Goal: Task Accomplishment & Management: Manage account settings

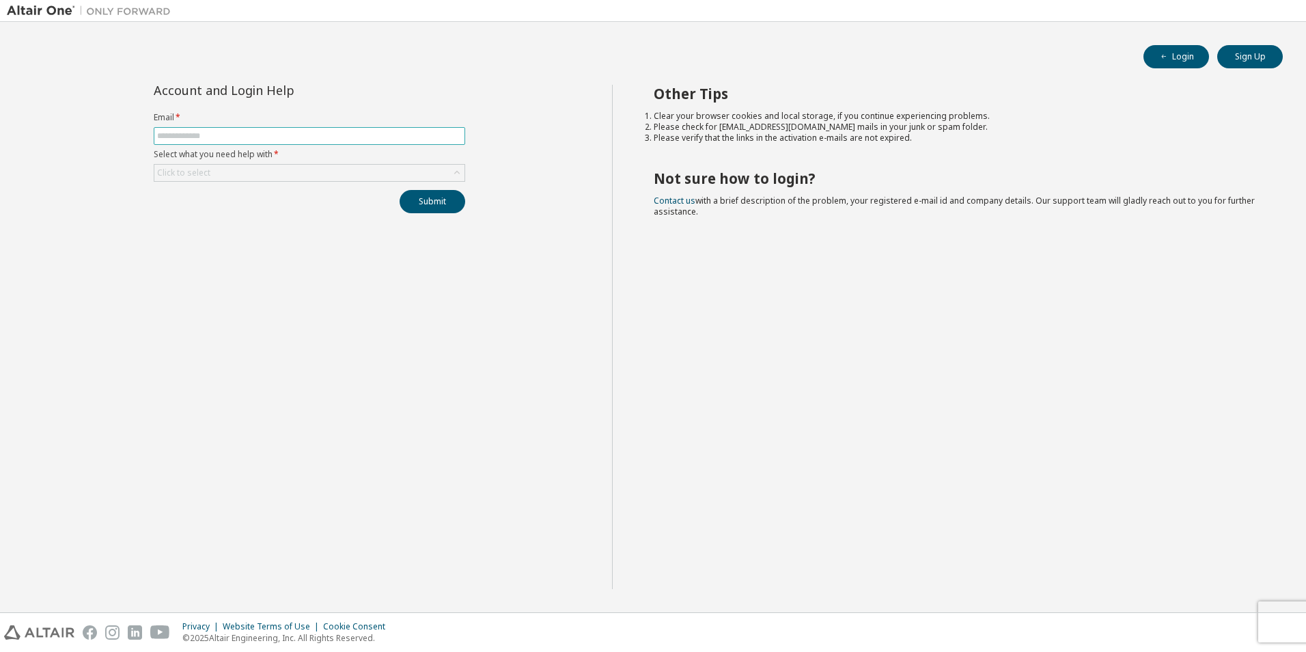
click at [308, 137] on input "text" at bounding box center [309, 135] width 305 height 11
type input "**********"
click at [287, 169] on div "Click to select" at bounding box center [309, 173] width 310 height 16
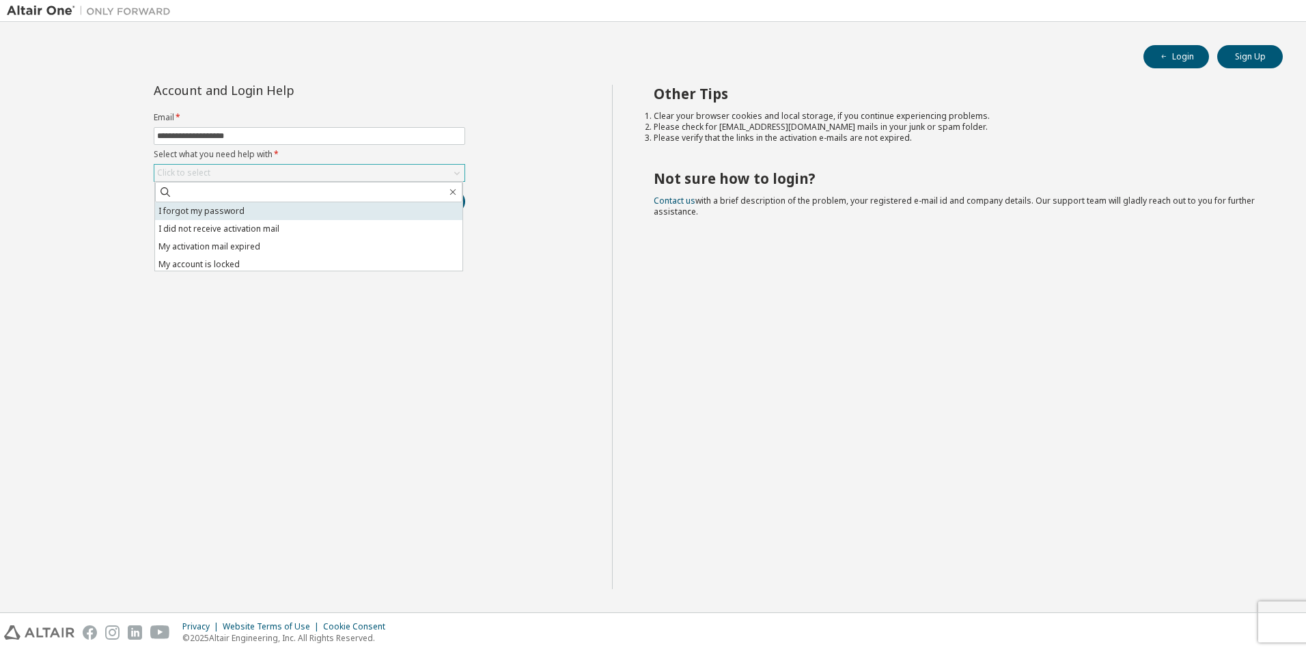
click at [279, 212] on li "I forgot my password" at bounding box center [308, 211] width 307 height 18
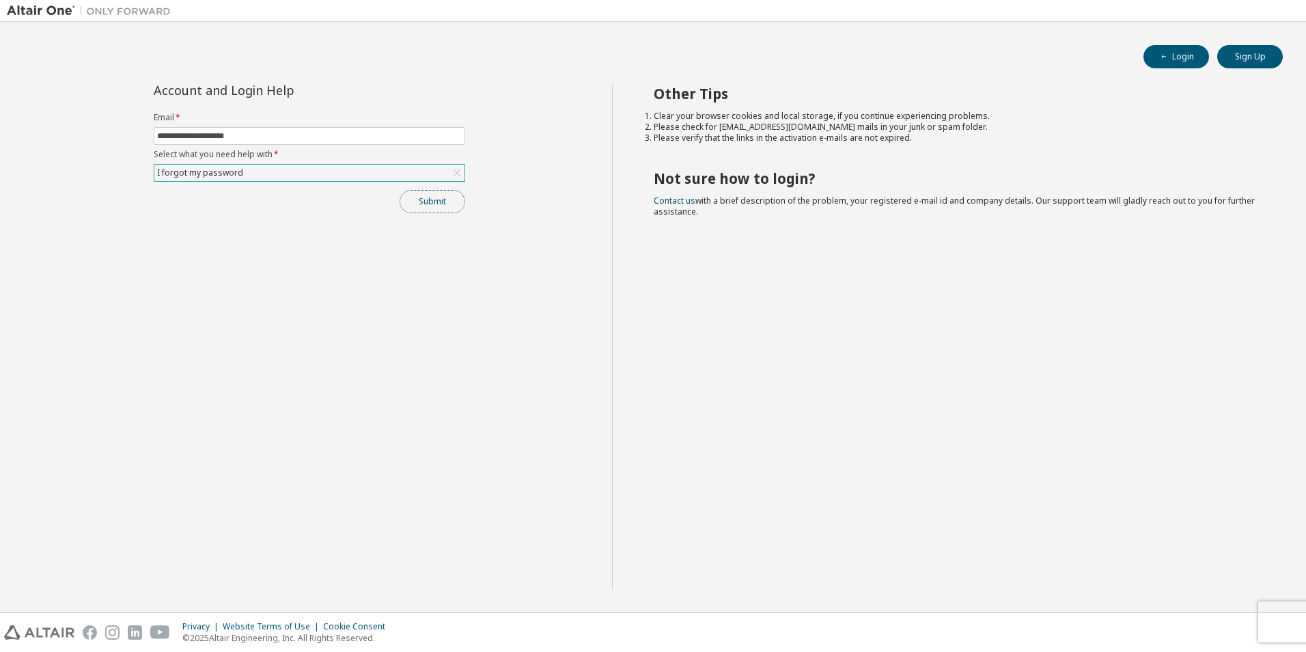
click at [443, 207] on button "Submit" at bounding box center [433, 201] width 66 height 23
click at [427, 200] on button "Submit" at bounding box center [433, 201] width 66 height 23
click at [419, 193] on button "Submit" at bounding box center [433, 201] width 66 height 23
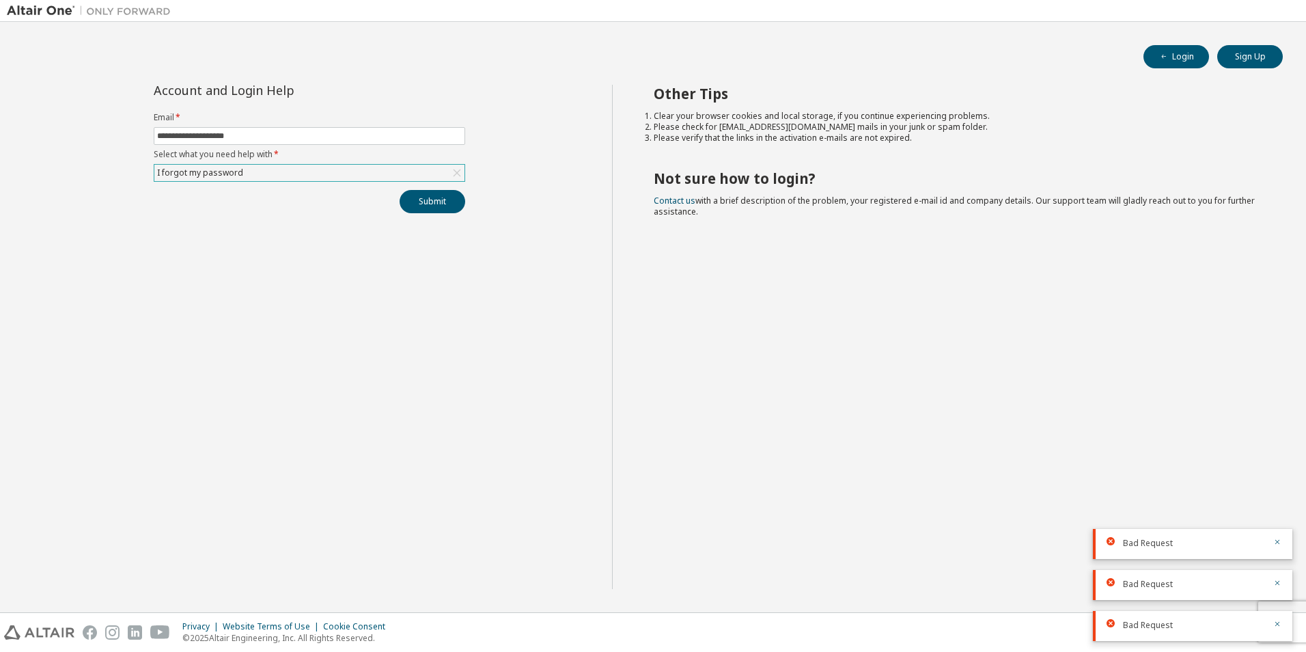
click at [265, 170] on div "I forgot my password" at bounding box center [309, 173] width 310 height 16
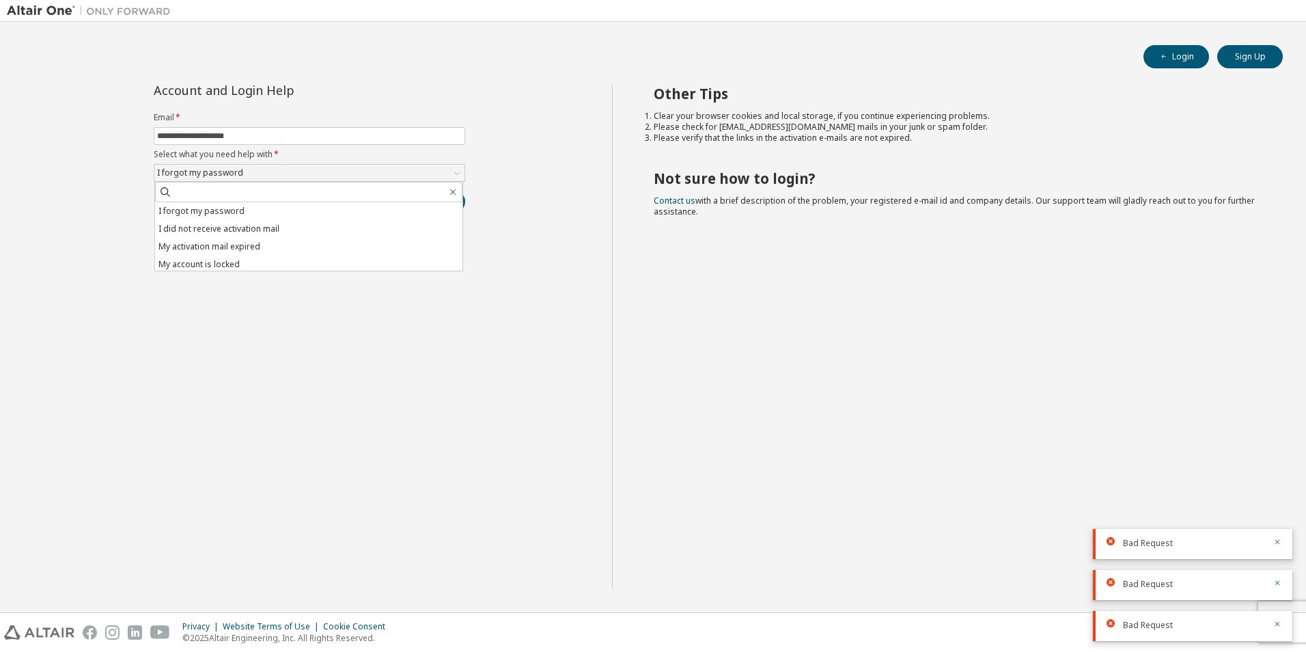
click at [256, 217] on li "I forgot my password" at bounding box center [308, 211] width 307 height 18
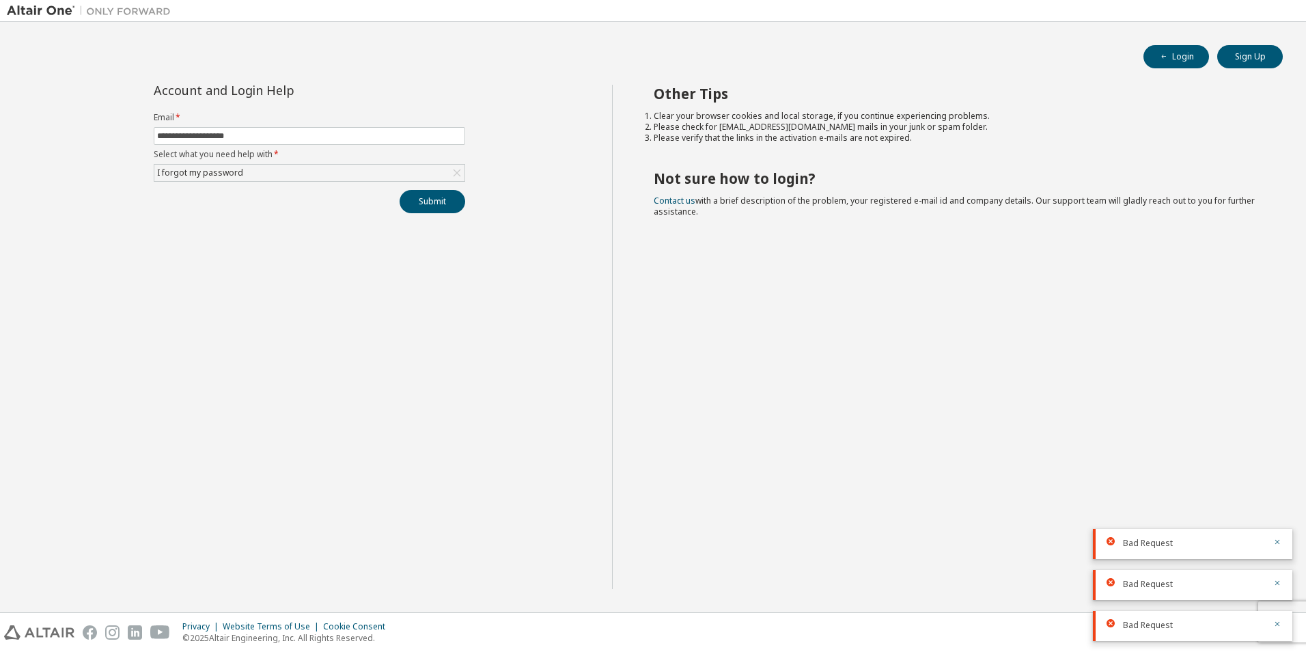
click at [432, 217] on div "**********" at bounding box center [309, 337] width 605 height 504
click at [422, 208] on button "Submit" at bounding box center [433, 201] width 66 height 23
click at [1239, 60] on button "Sign Up" at bounding box center [1250, 56] width 66 height 23
click at [340, 136] on input "text" at bounding box center [309, 135] width 305 height 11
type input "**********"
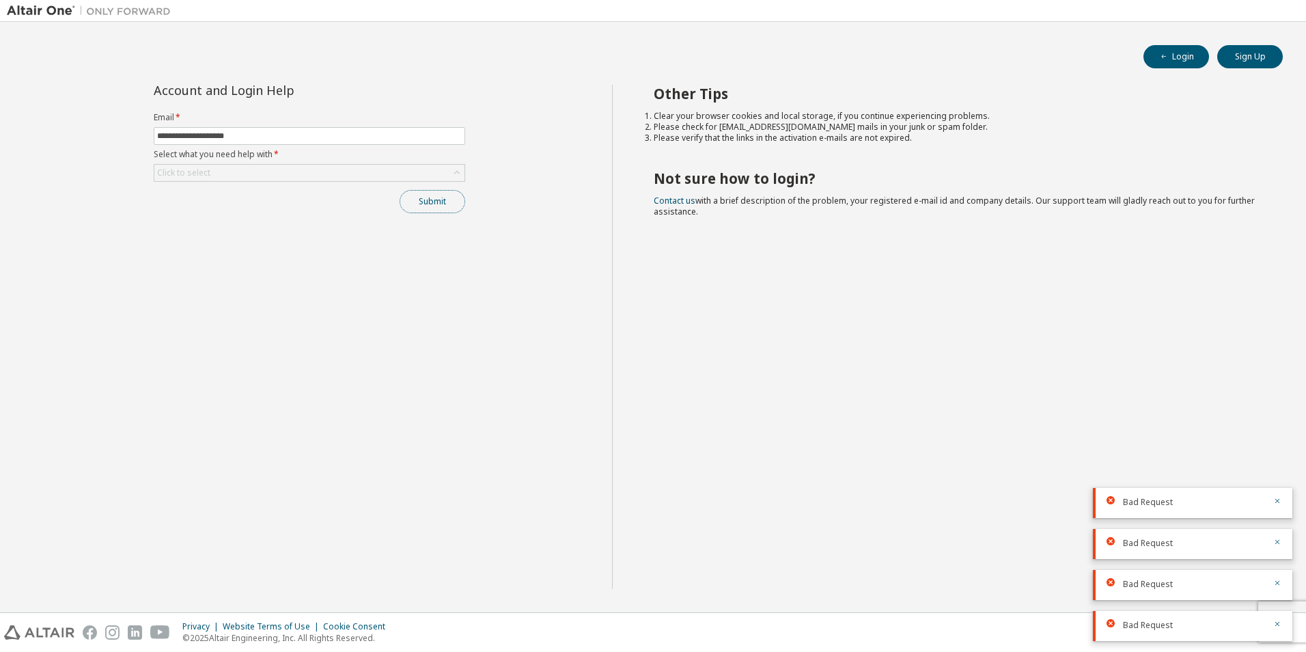
click at [428, 197] on button "Submit" at bounding box center [433, 201] width 66 height 23
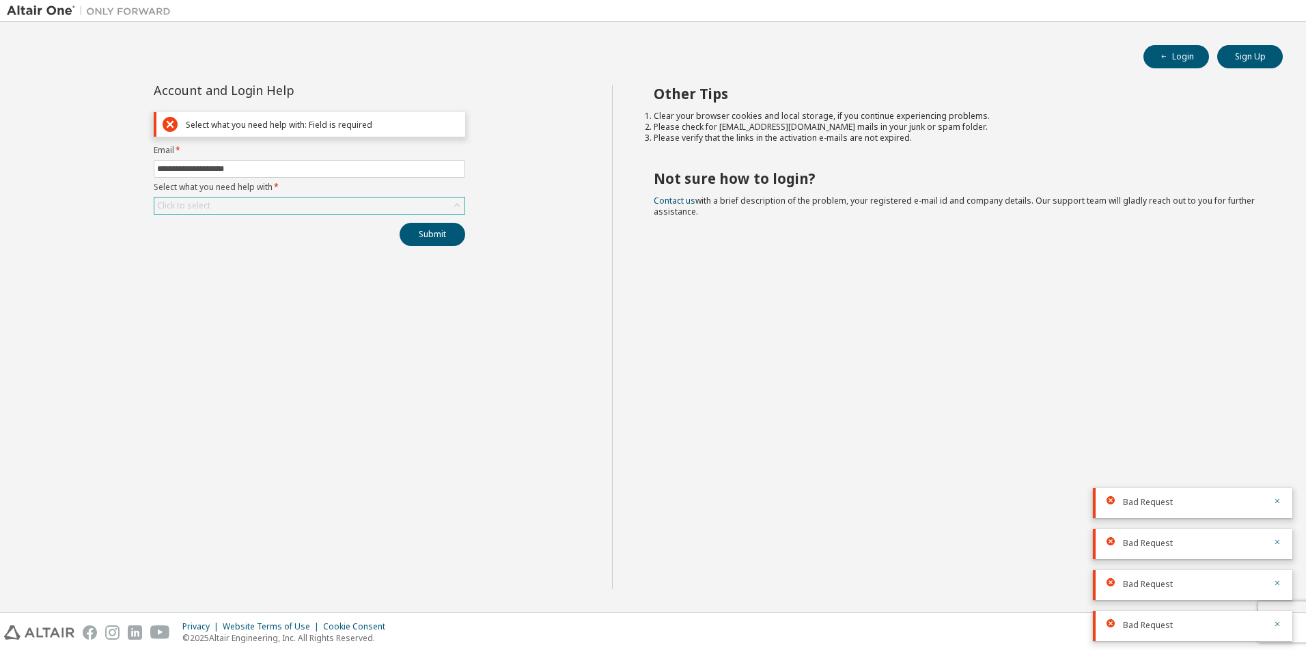
click at [262, 197] on div "Click to select" at bounding box center [309, 205] width 310 height 16
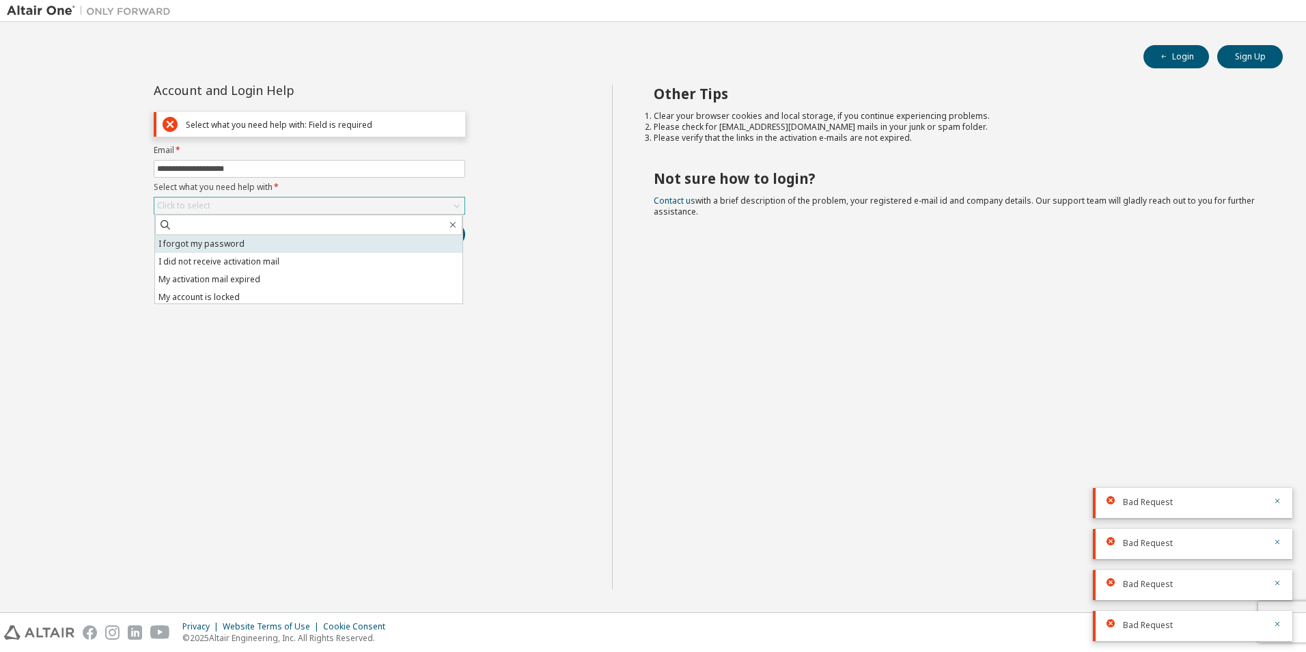
drag, startPoint x: 227, startPoint y: 240, endPoint x: 411, endPoint y: 240, distance: 183.1
click at [227, 240] on li "I forgot my password" at bounding box center [308, 244] width 307 height 18
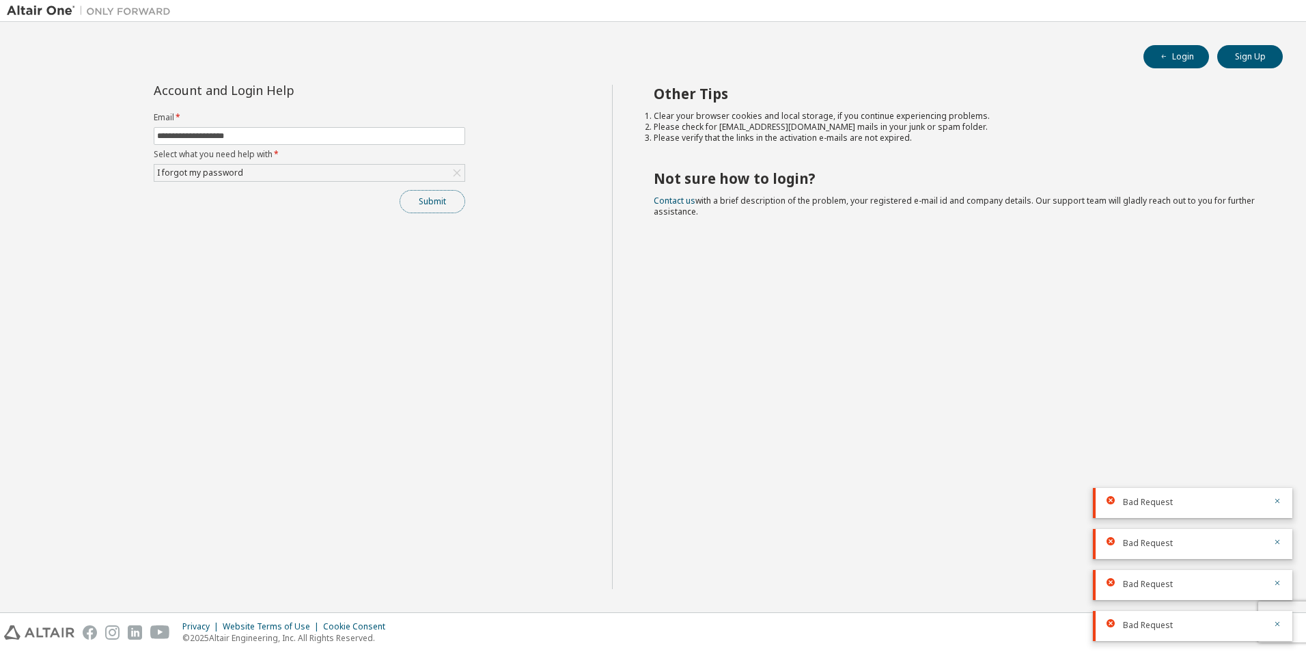
click at [411, 190] on button "Submit" at bounding box center [433, 201] width 66 height 23
click at [291, 177] on div "I forgot my password" at bounding box center [309, 173] width 310 height 16
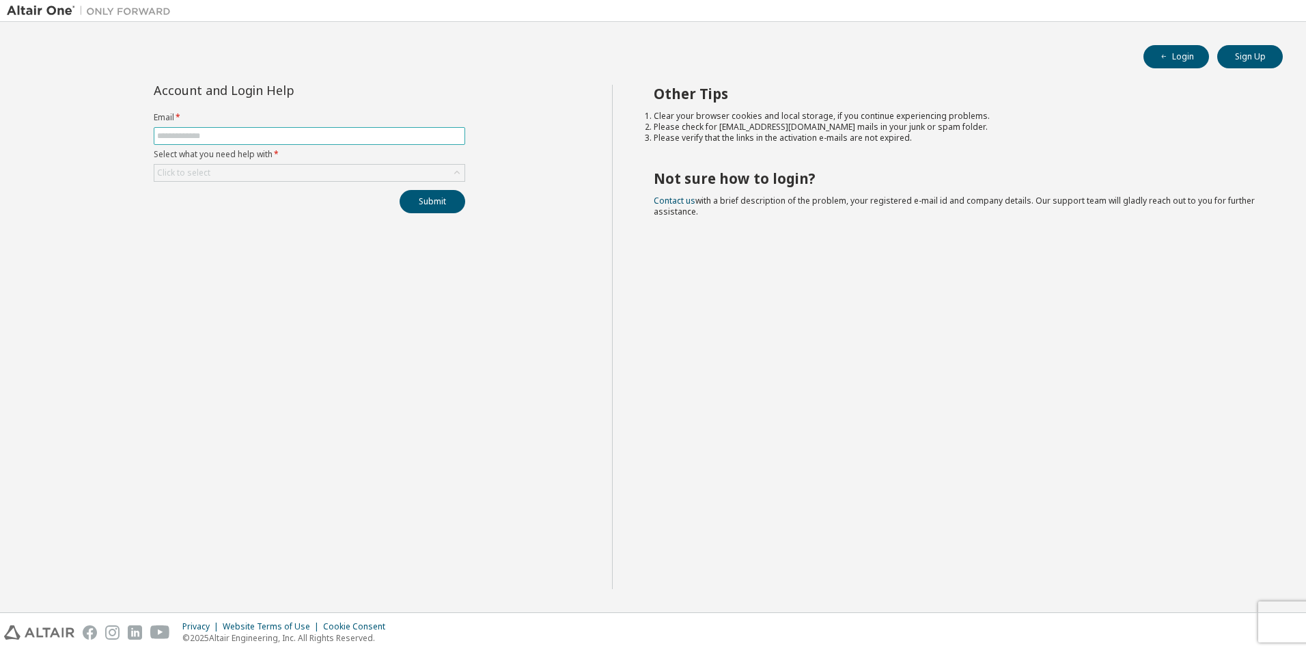
click at [327, 136] on input "text" at bounding box center [309, 135] width 305 height 11
click at [248, 179] on div "Click to select" at bounding box center [309, 173] width 310 height 16
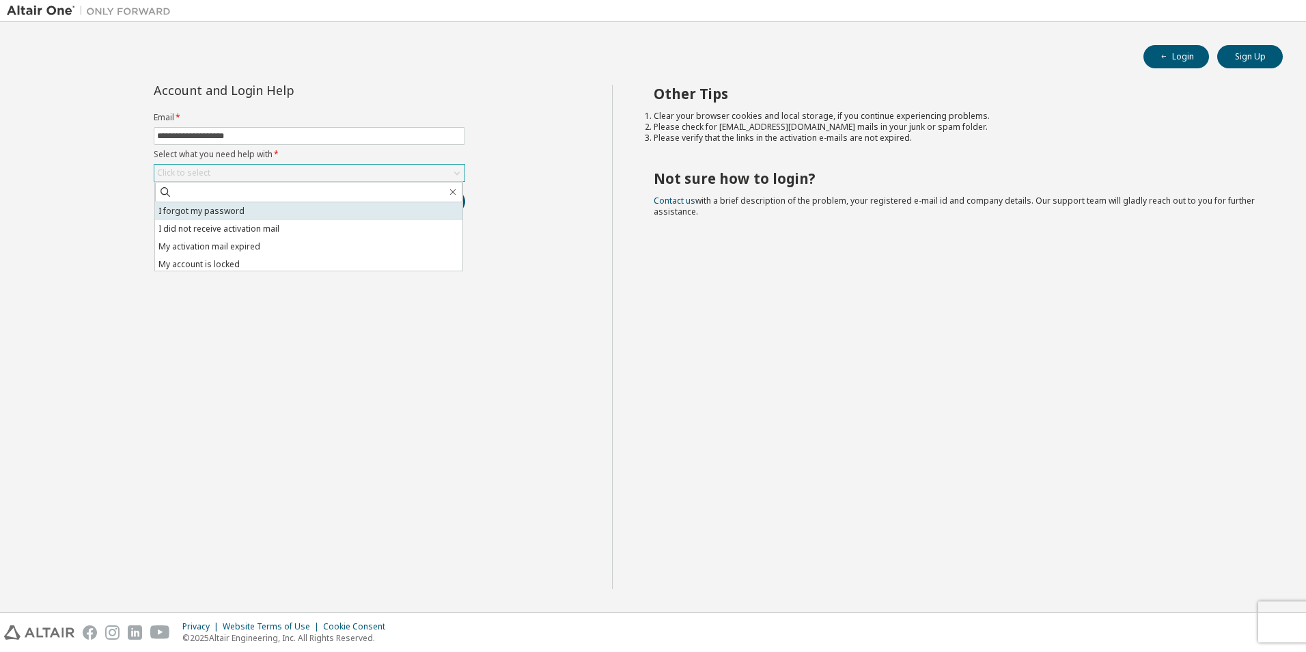
click at [238, 208] on li "I forgot my password" at bounding box center [308, 211] width 307 height 18
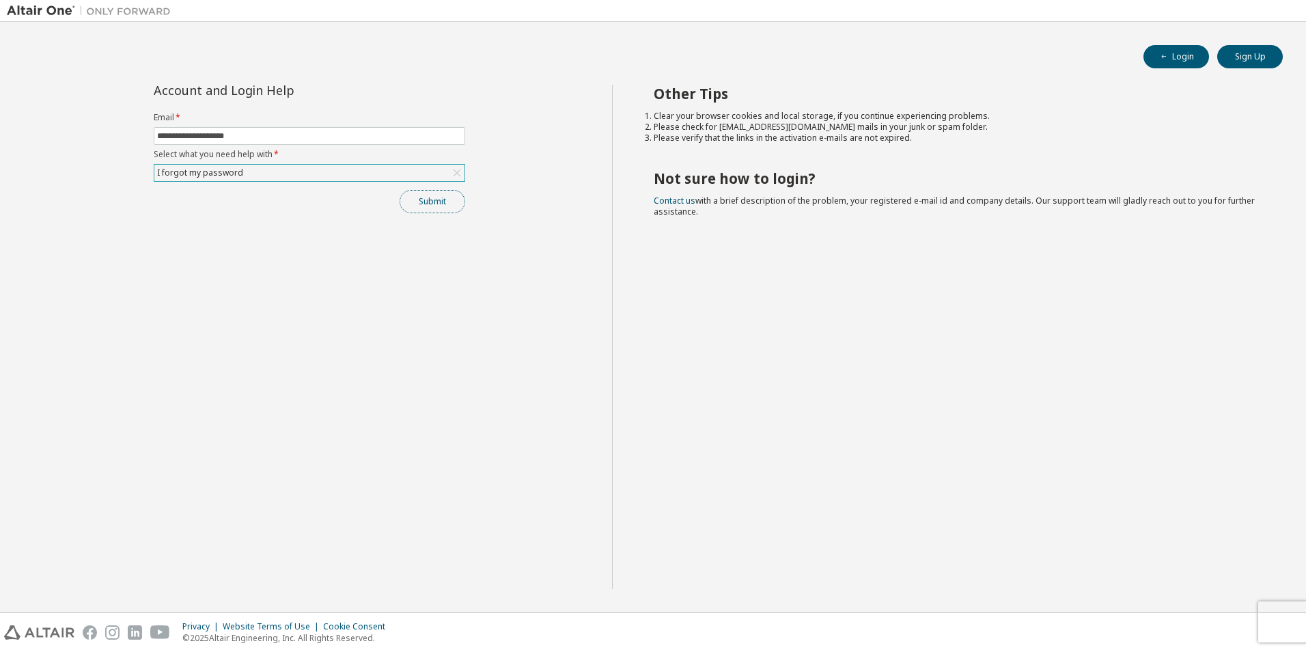
click at [432, 204] on button "Submit" at bounding box center [433, 201] width 66 height 23
click at [281, 137] on input "**********" at bounding box center [309, 135] width 305 height 11
click at [225, 135] on input "**********" at bounding box center [309, 135] width 305 height 11
type input "**********"
click at [400, 190] on button "Submit" at bounding box center [433, 201] width 66 height 23
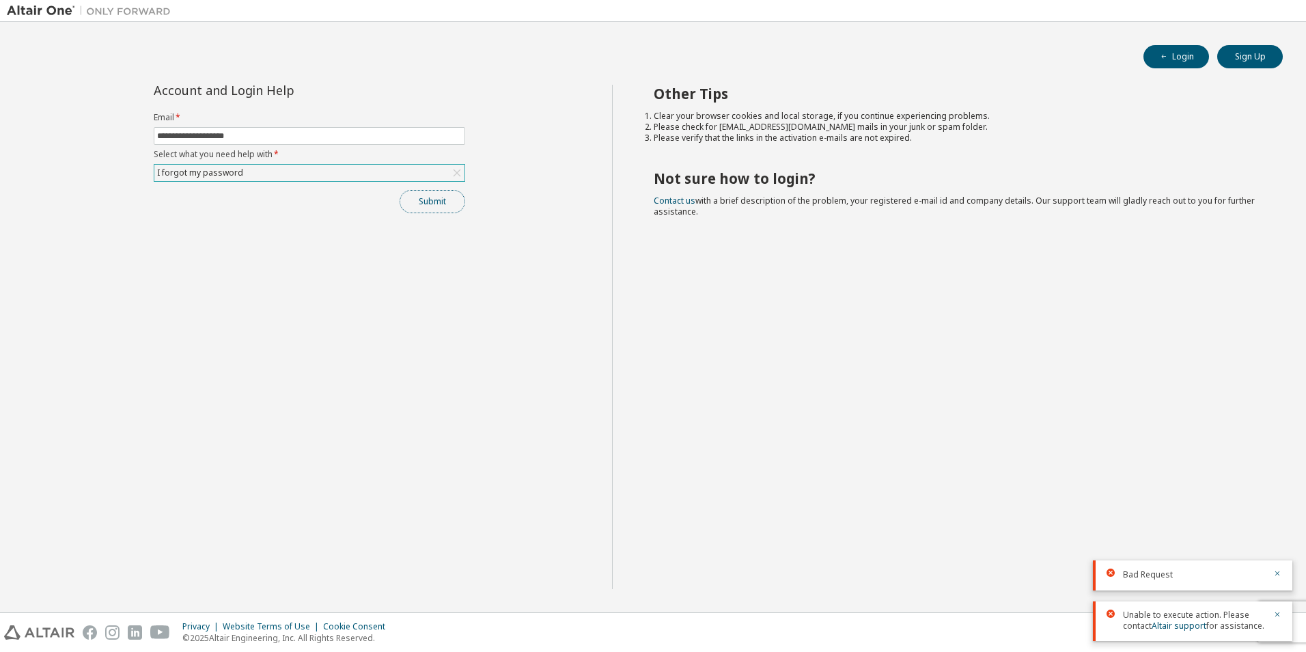
click at [426, 198] on button "Submit" at bounding box center [433, 201] width 66 height 23
click at [442, 196] on button "Submit" at bounding box center [433, 201] width 66 height 23
click at [426, 203] on button "Submit" at bounding box center [433, 201] width 66 height 23
